Goal: Task Accomplishment & Management: Complete application form

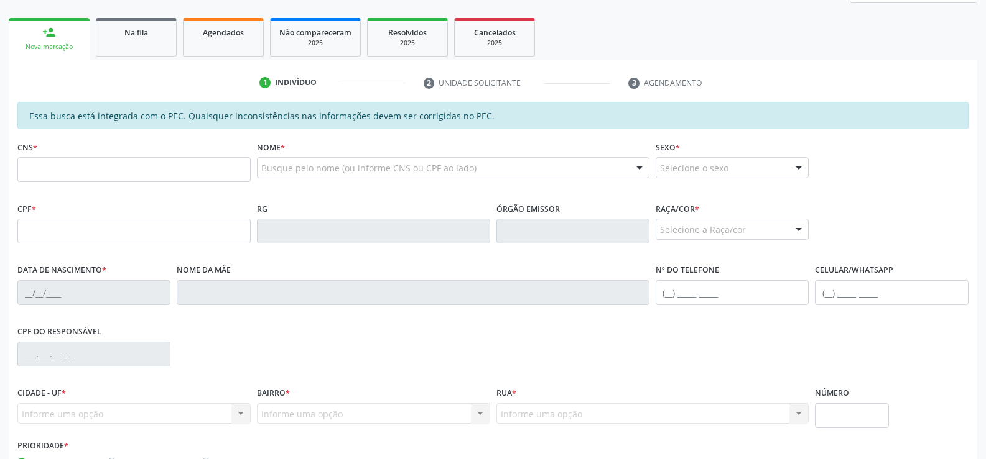
scroll to position [187, 0]
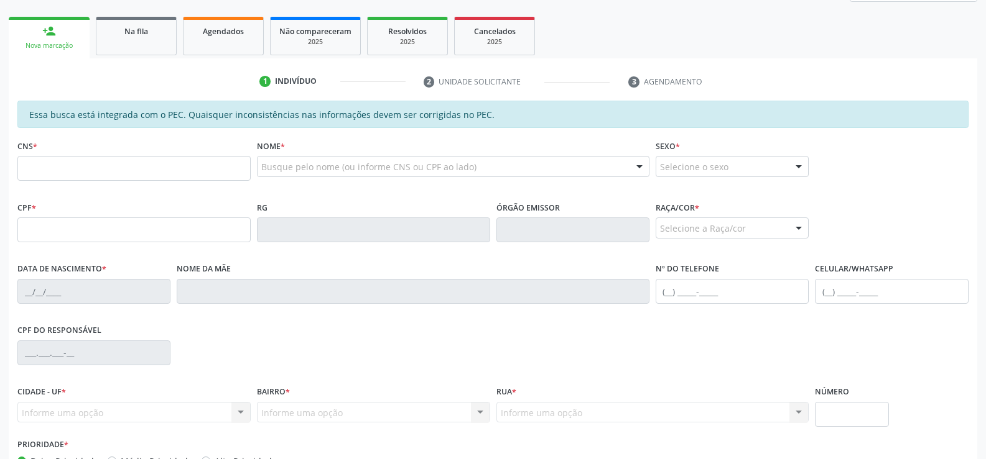
click at [126, 170] on input "text" at bounding box center [133, 168] width 233 height 25
type input "702 0058 6710 9489"
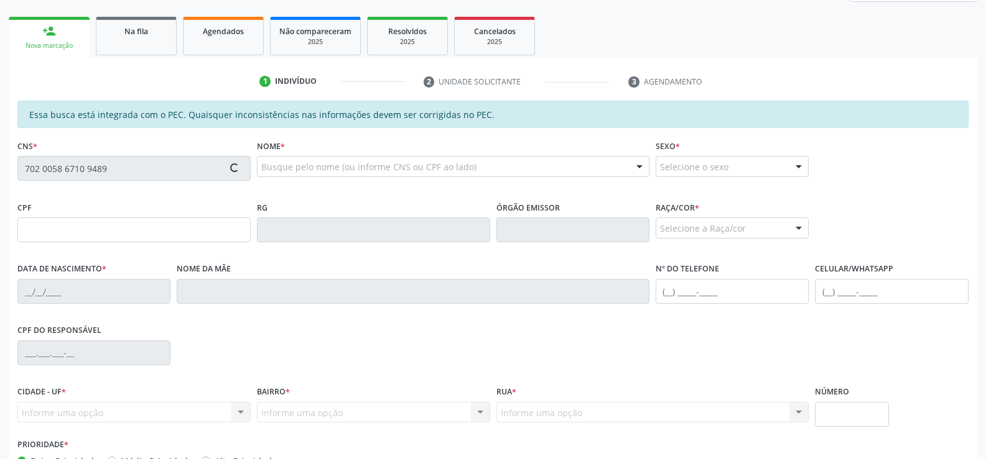
type input "146.296.394-38"
type input "2[DATE]"
type input "[PERSON_NAME]"
type input "[PHONE_NUMBER]"
type input "173"
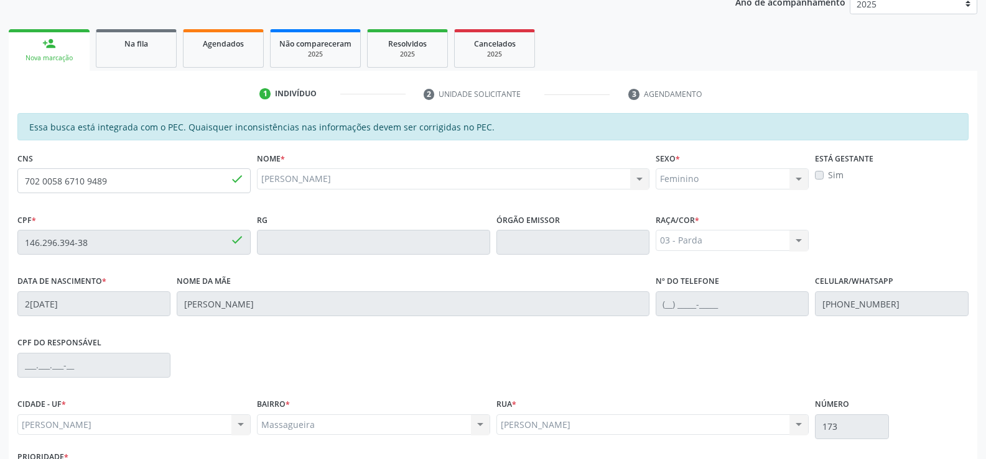
scroll to position [268, 0]
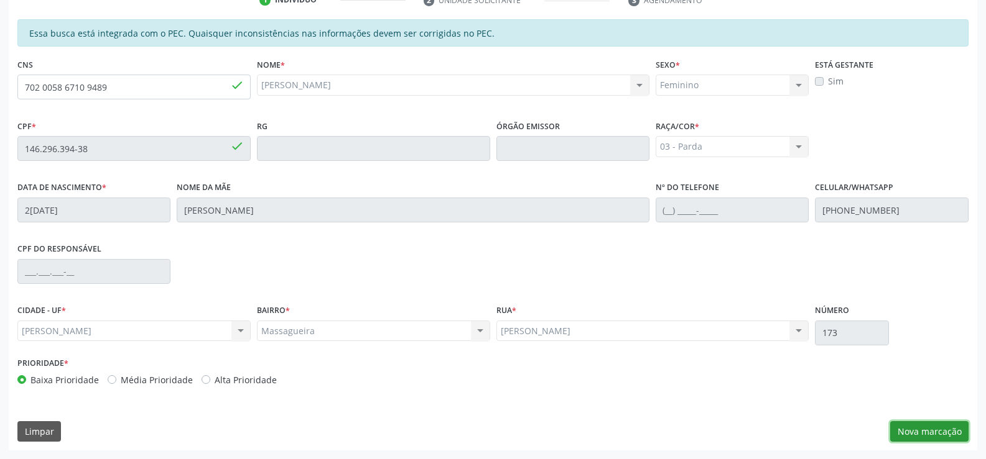
click at [918, 434] on button "Nova marcação" at bounding box center [929, 432] width 78 height 21
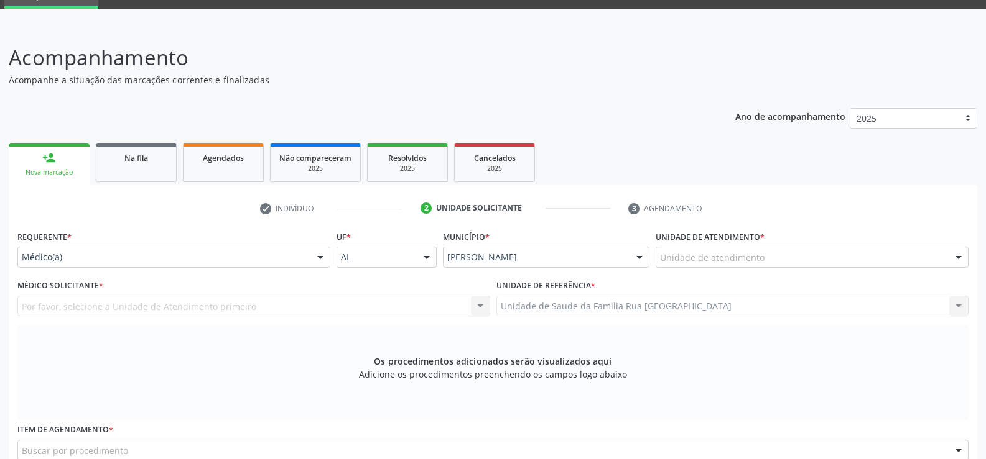
scroll to position [82, 0]
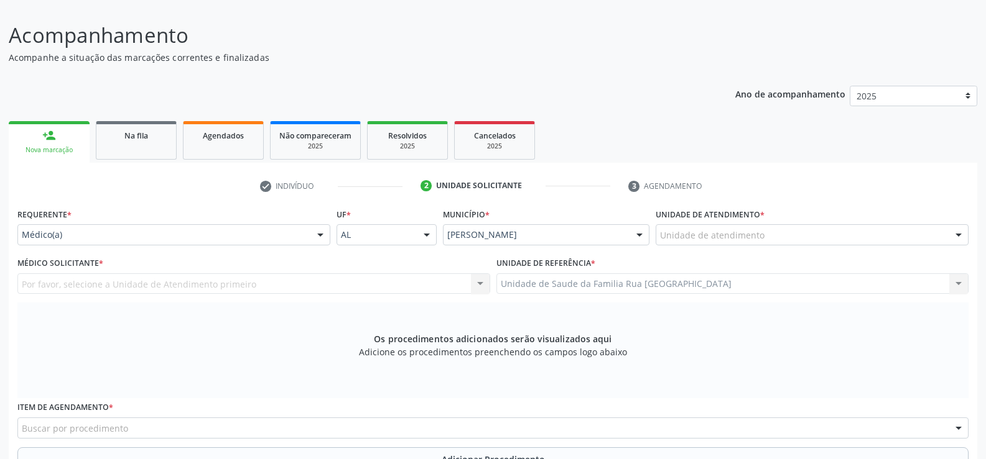
click at [321, 238] on div at bounding box center [320, 235] width 19 height 21
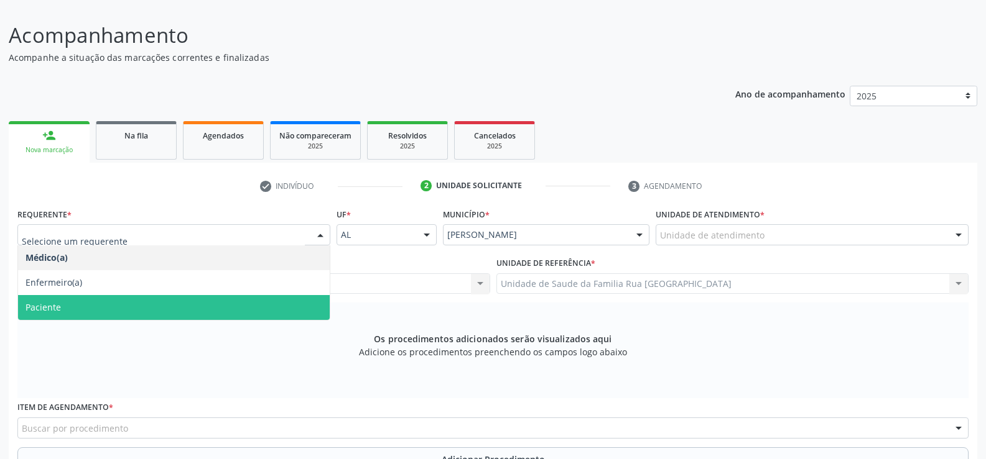
click at [215, 297] on span "Paciente" at bounding box center [174, 307] width 312 height 25
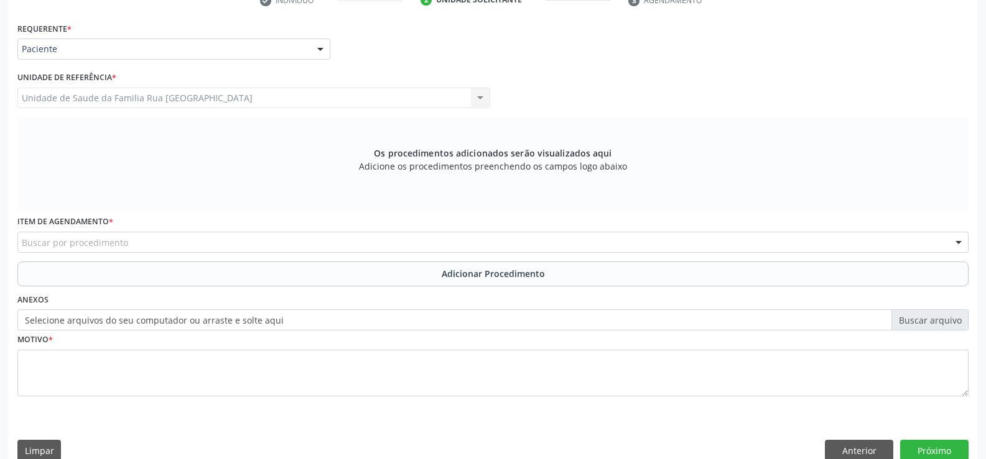
scroll to position [269, 0]
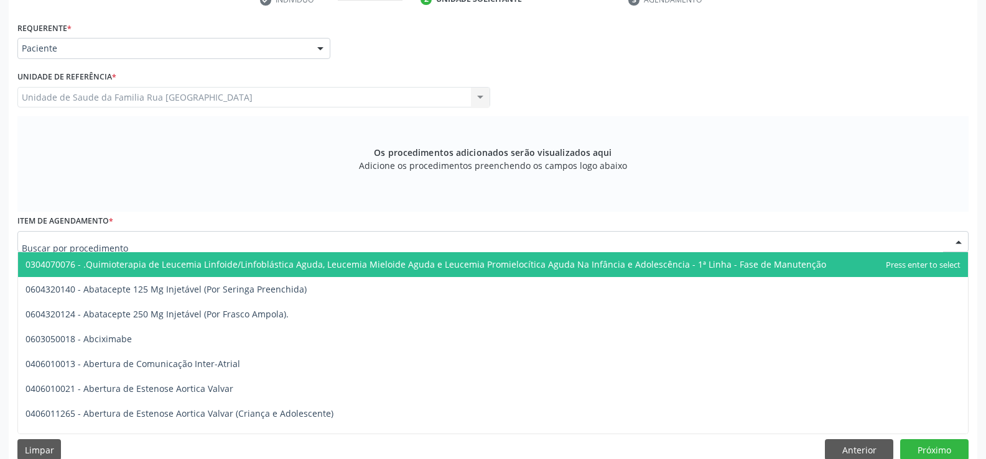
click at [441, 246] on div at bounding box center [492, 241] width 951 height 21
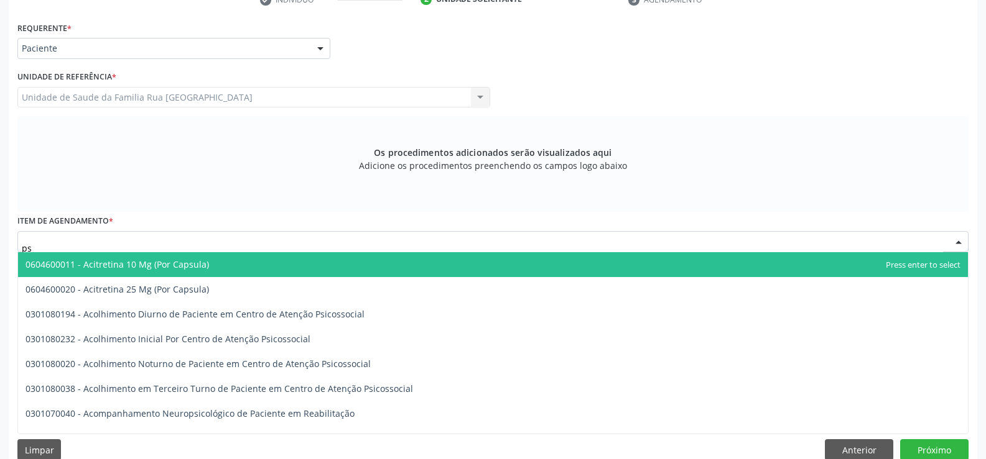
type input "p"
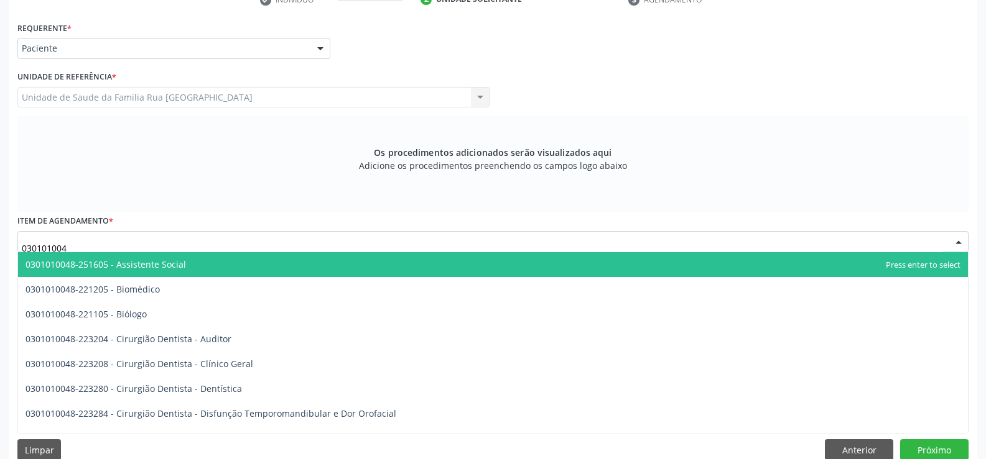
type input "0301010048"
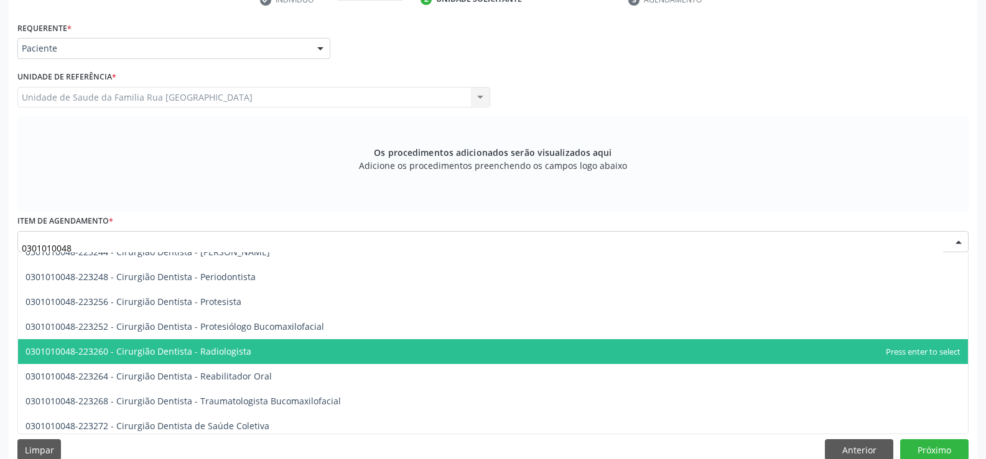
scroll to position [560, 0]
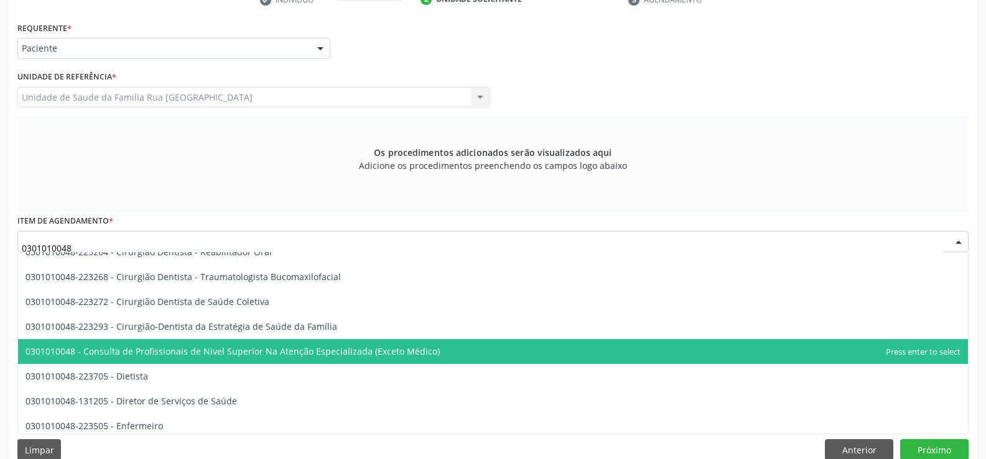
click at [300, 353] on span "0301010048 - Consulta de Profissionais de Nivel Superior Na Atenção Especializa…" at bounding box center [232, 352] width 414 height 12
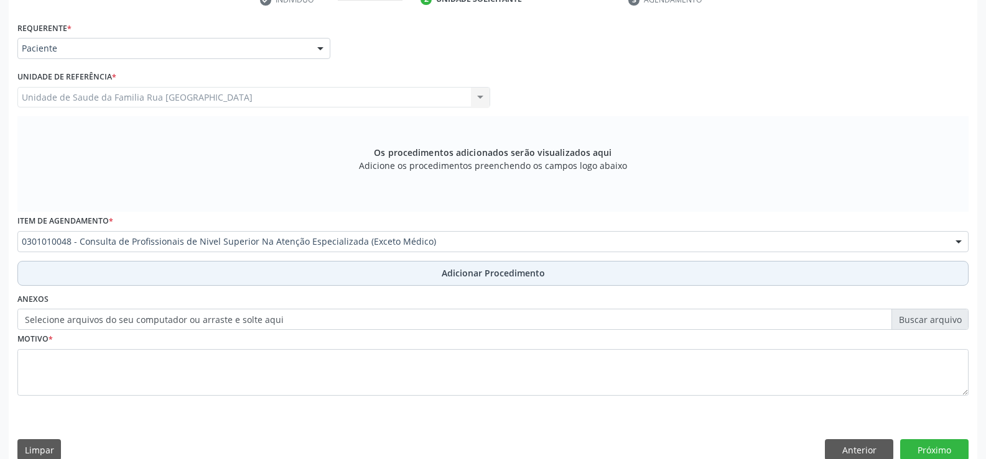
click at [496, 266] on button "Adicionar Procedimento" at bounding box center [492, 273] width 951 height 25
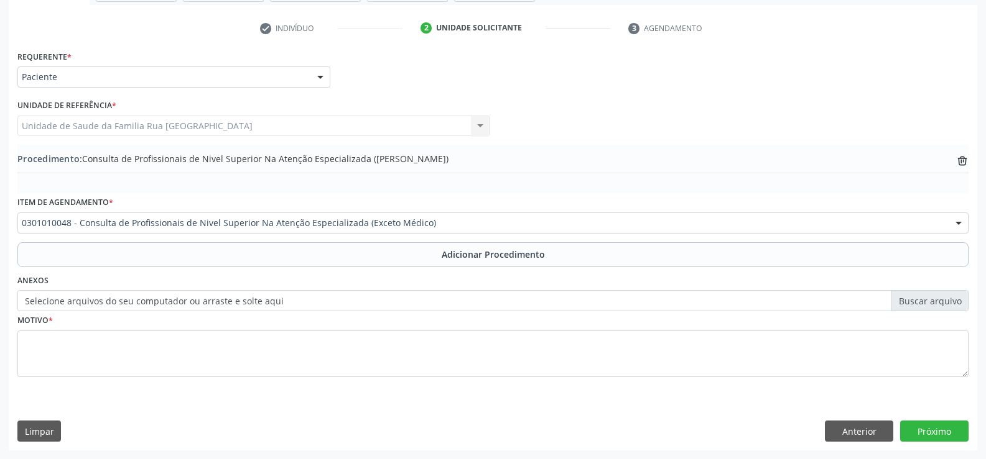
scroll to position [240, 0]
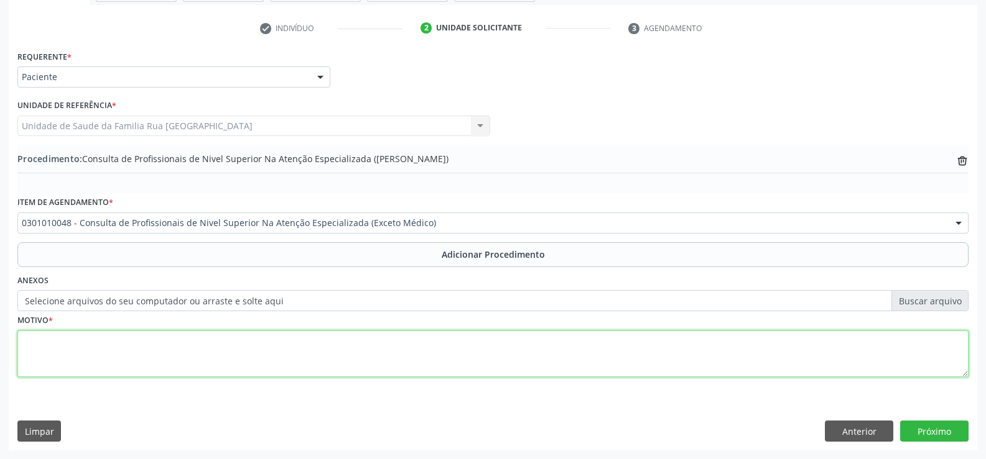
click at [182, 372] on textarea at bounding box center [492, 354] width 951 height 47
type textarea "c"
type textarea "CONSULTA COM PSICOLOGO INFANTIL. BIPOLARIDADE? TDAH"
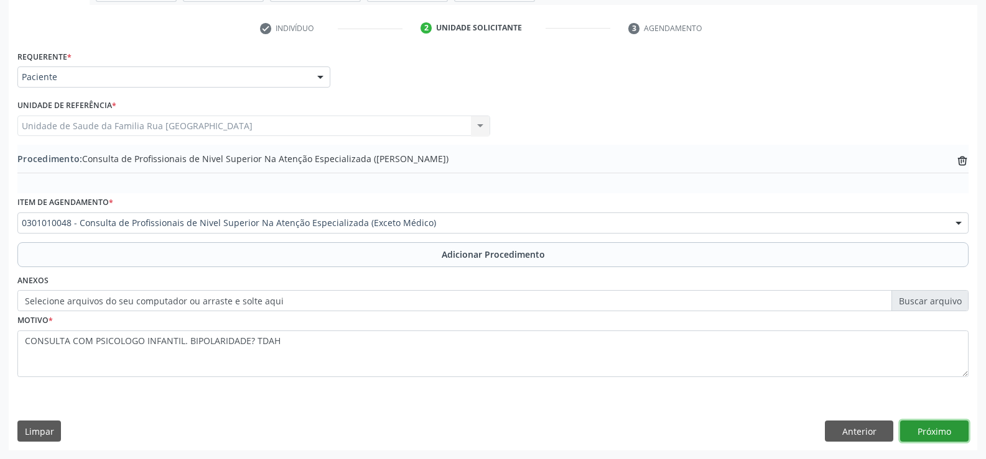
click at [948, 430] on button "Próximo" at bounding box center [934, 431] width 68 height 21
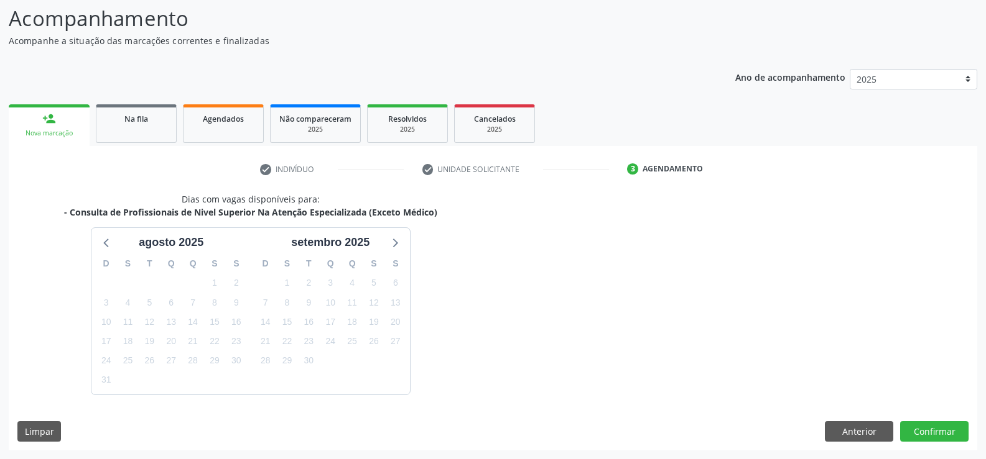
scroll to position [136, 0]
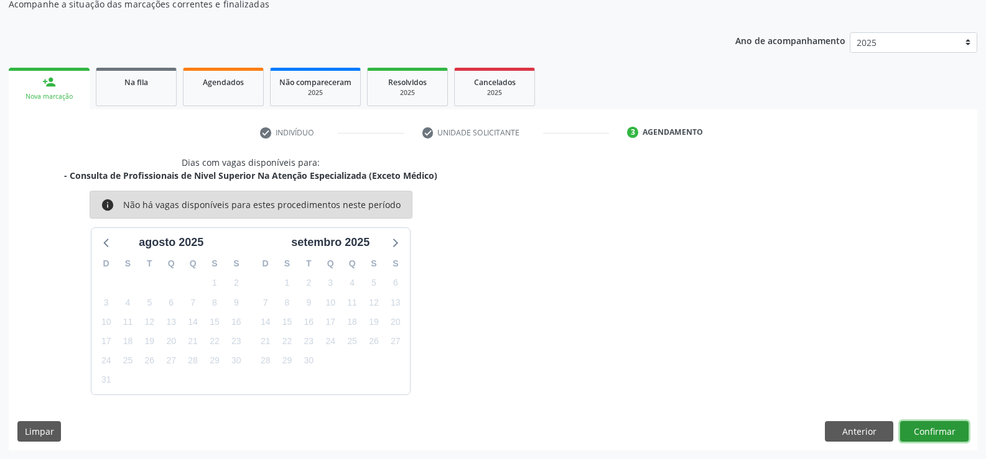
click at [938, 428] on button "Confirmar" at bounding box center [934, 432] width 68 height 21
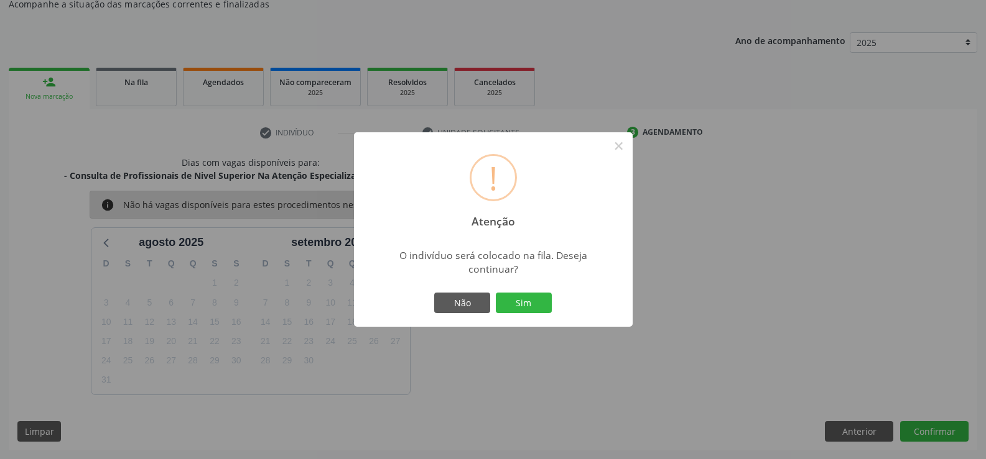
click at [515, 289] on div "! Atenção × O indivíduo será colocado na fila. Deseja continuar? Não Sim" at bounding box center [493, 229] width 279 height 195
click at [523, 302] on button "Sim" at bounding box center [524, 303] width 56 height 21
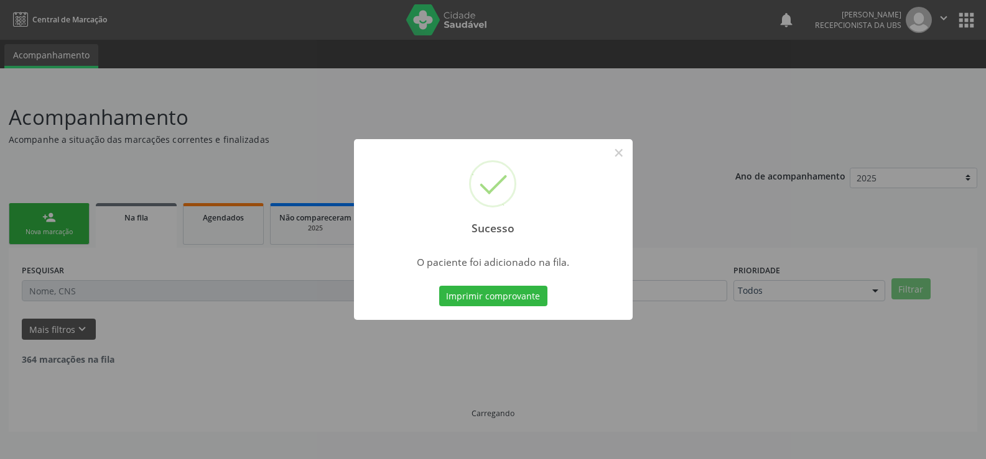
scroll to position [0, 0]
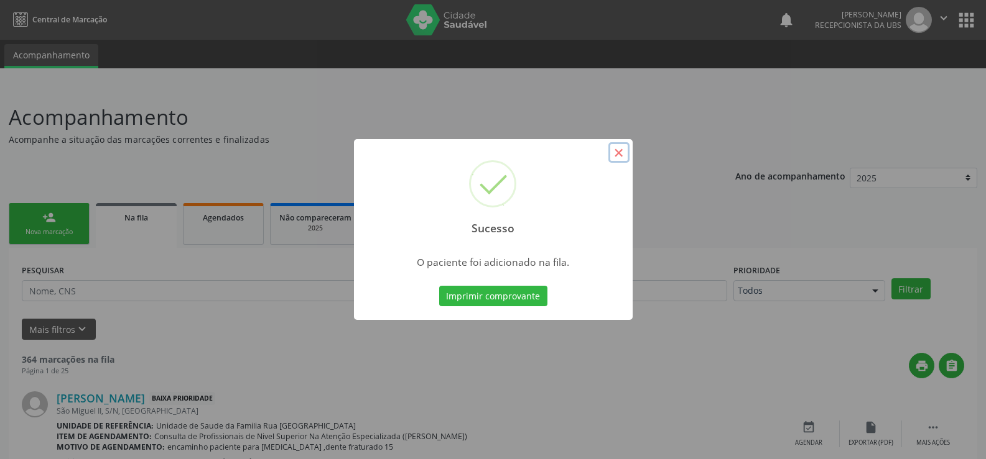
click at [620, 158] on button "×" at bounding box center [618, 152] width 21 height 21
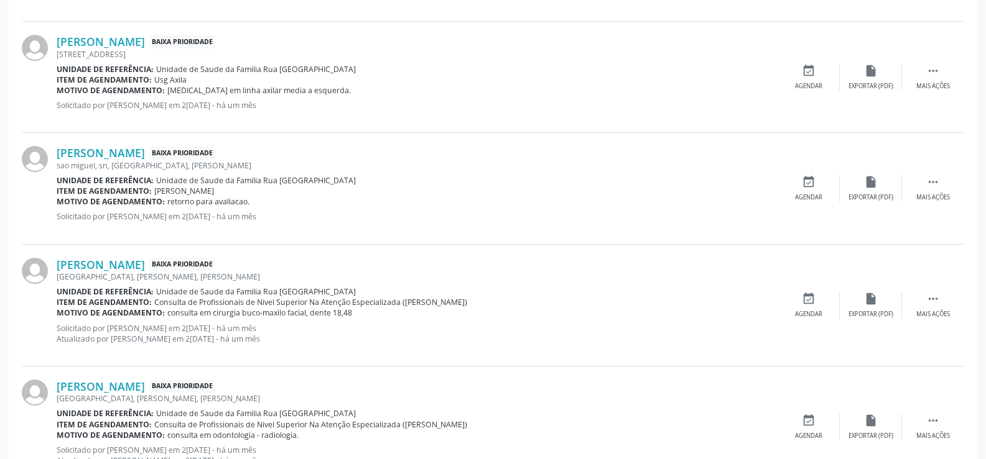
scroll to position [1679, 0]
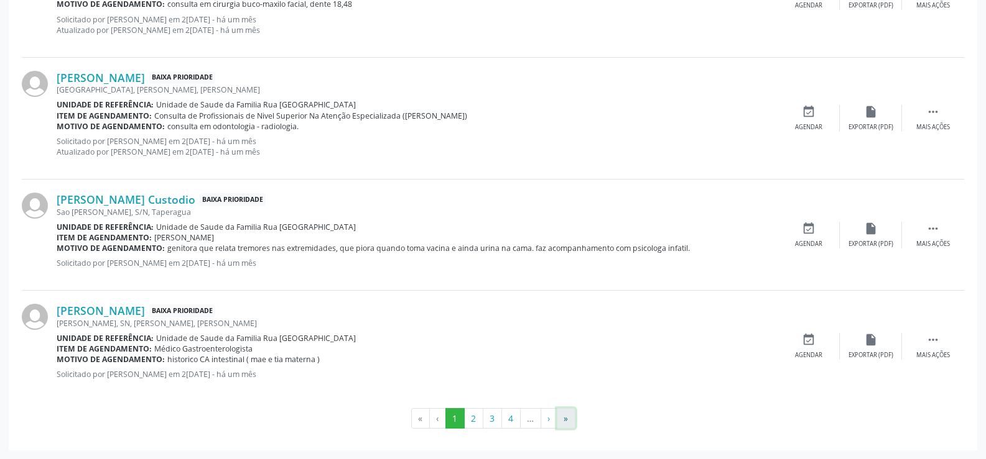
click at [568, 423] on button "»" at bounding box center [565, 419] width 19 height 21
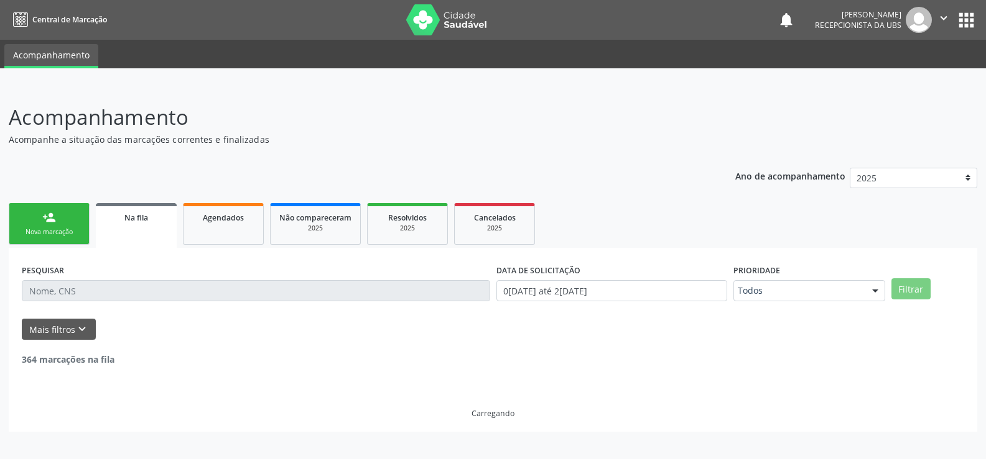
scroll to position [0, 0]
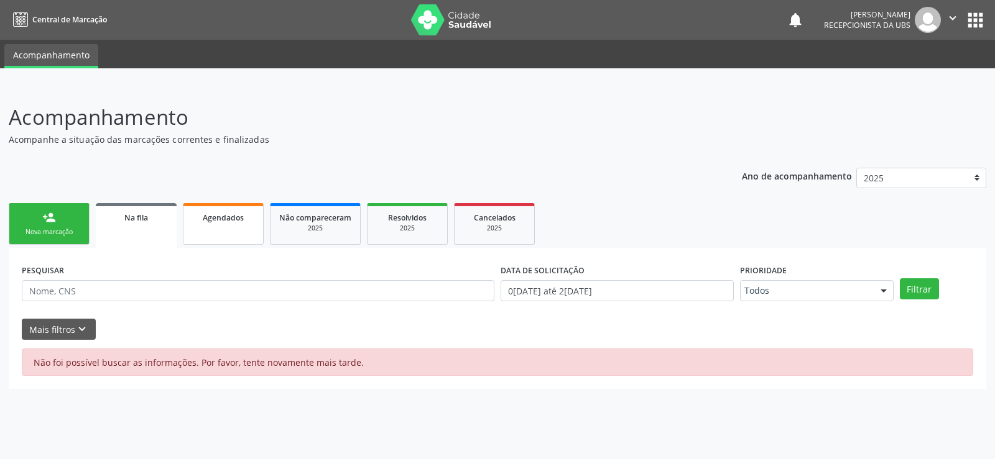
click at [206, 224] on link "Agendados" at bounding box center [223, 224] width 81 height 42
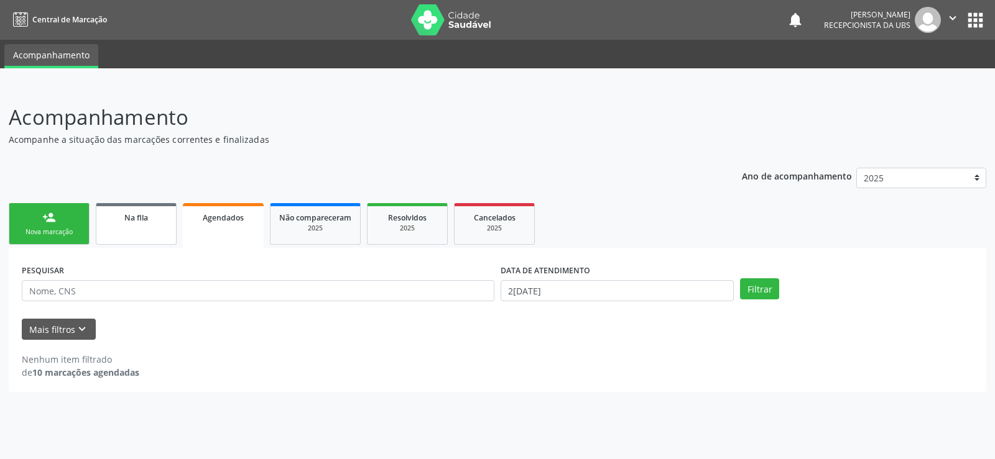
click at [140, 228] on link "Na fila" at bounding box center [136, 224] width 81 height 42
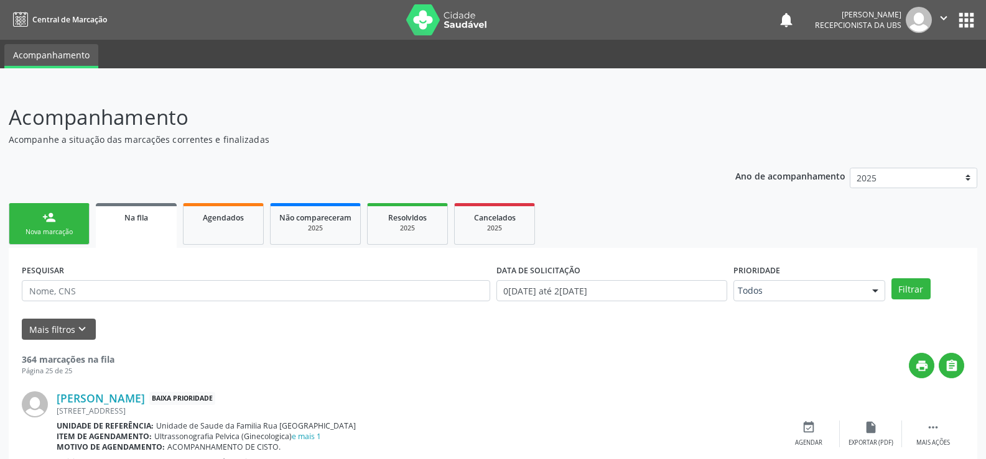
click at [34, 219] on link "person_add Nova marcação" at bounding box center [49, 224] width 81 height 42
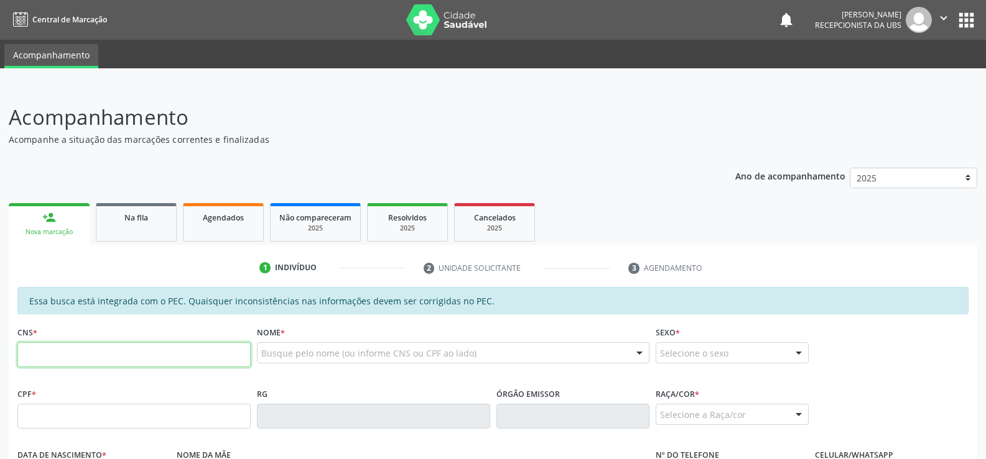
click at [182, 355] on input "text" at bounding box center [133, 355] width 233 height 25
type input "708 3032 8451 7860"
type input "103.363.264-32"
type input "1[DATE]"
type input "[PERSON_NAME][DATE]"
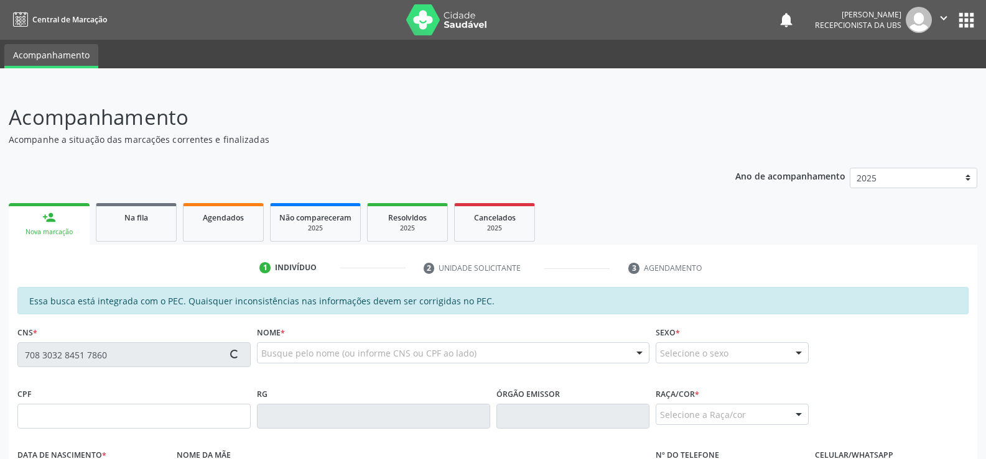
type input "[PHONE_NUMBER]"
type input "708 3032 8451 7860"
type input "103.363.264-32"
type input "1[DATE]"
type input "[PERSON_NAME][DATE]"
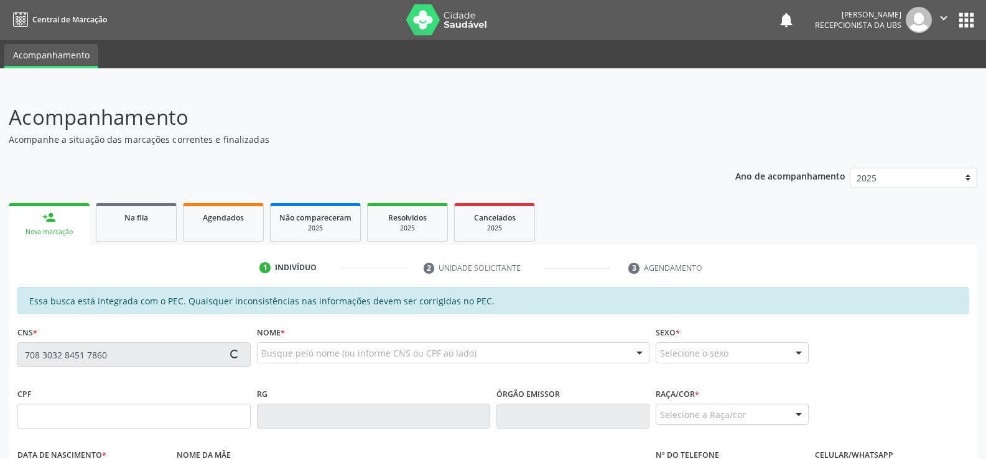
type input "[PHONE_NUMBER]"
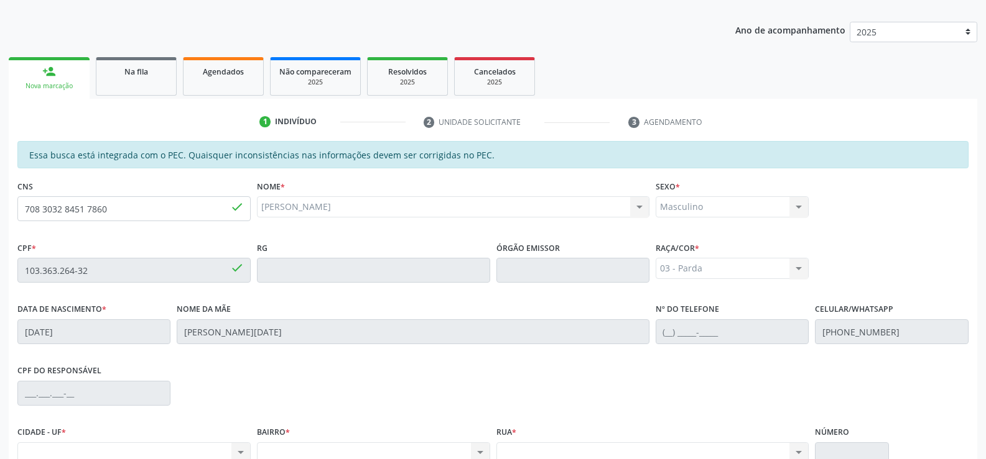
scroll to position [268, 0]
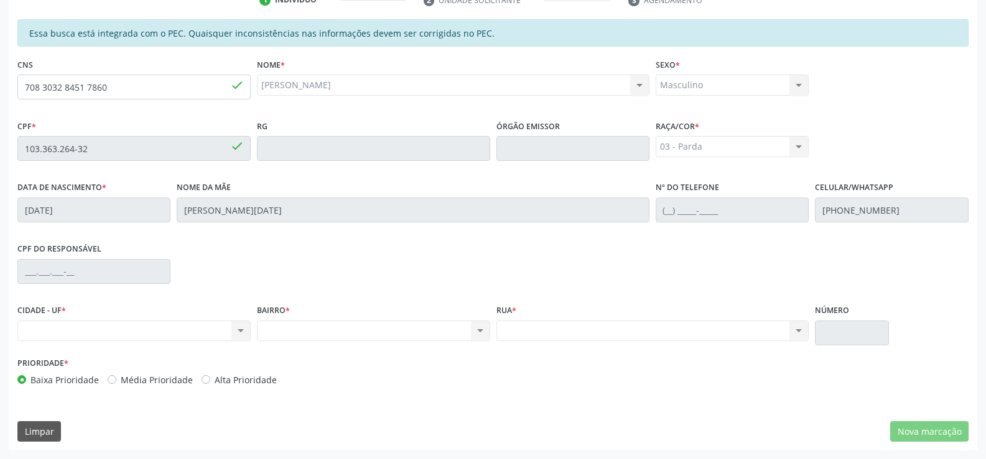
click at [796, 337] on div "Nenhum resultado encontrado para: " " Não há nenhuma opção para ser exibida." at bounding box center [652, 331] width 313 height 21
